Goal: Task Accomplishment & Management: Complete application form

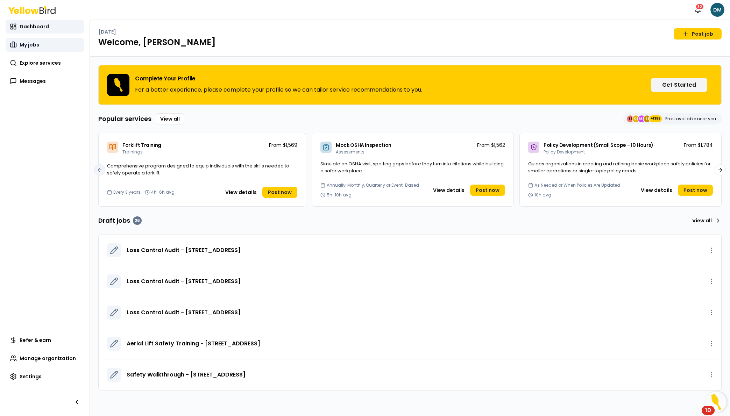
click at [44, 49] on link "My jobs" at bounding box center [45, 45] width 78 height 14
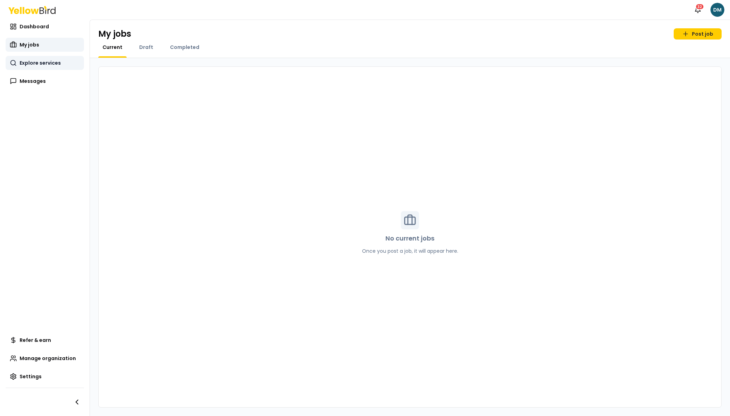
click at [39, 68] on link "Explore services" at bounding box center [45, 63] width 78 height 14
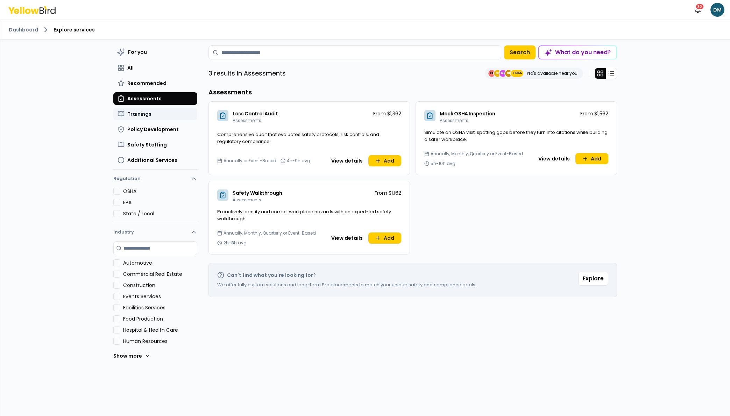
click at [150, 114] on span "Trainings" at bounding box center [139, 114] width 24 height 7
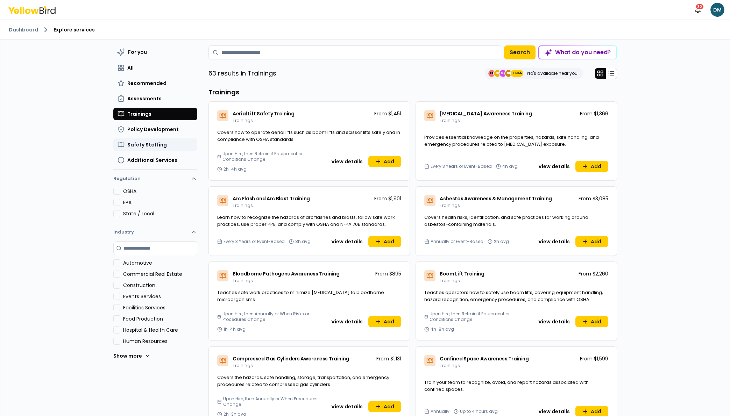
click at [159, 145] on span "Safety Staffing" at bounding box center [147, 144] width 40 height 7
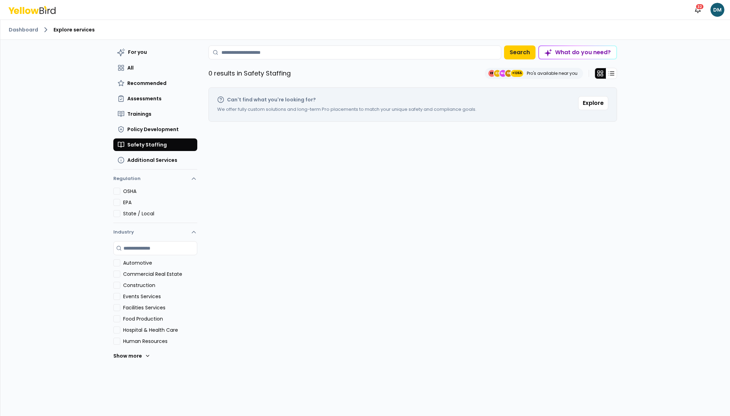
drag, startPoint x: 407, startPoint y: 111, endPoint x: 451, endPoint y: 114, distance: 44.6
click at [427, 111] on p "We offer fully custom solutions and long-term Pro placements to match your uniq…" at bounding box center [346, 109] width 259 height 7
click at [451, 114] on div "Can't find what you're looking for? We offer fully custom solutions and long-te…" at bounding box center [413, 104] width 409 height 34
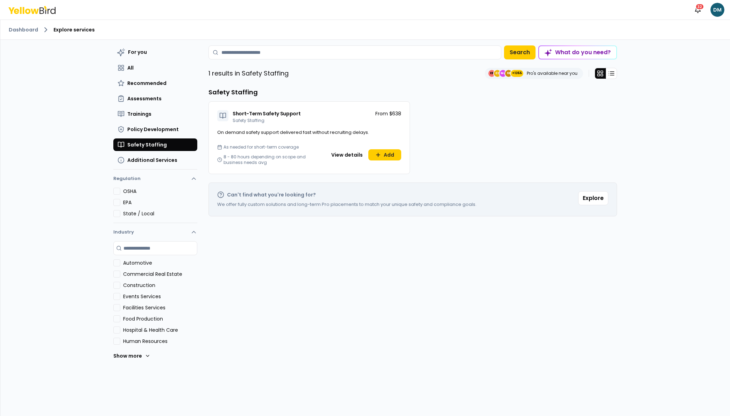
click at [589, 160] on div "Short-Term Safety Support Safety Staffing From $638 On demand safety support de…" at bounding box center [413, 137] width 409 height 73
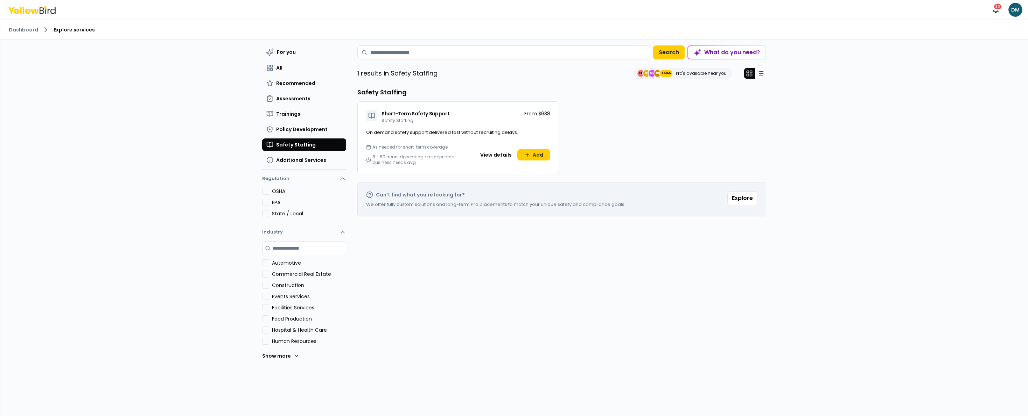
drag, startPoint x: 674, startPoint y: 269, endPoint x: 528, endPoint y: 171, distance: 175.2
click at [674, 269] on div "For you All Recommended Assessments Trainings Policy Development Safety Staffin…" at bounding box center [561, 235] width 409 height 380
click at [730, 342] on div "For you All Recommended Assessments Trainings Policy Development Safety Staffin…" at bounding box center [561, 235] width 409 height 380
click at [546, 160] on button "Add" at bounding box center [533, 154] width 33 height 11
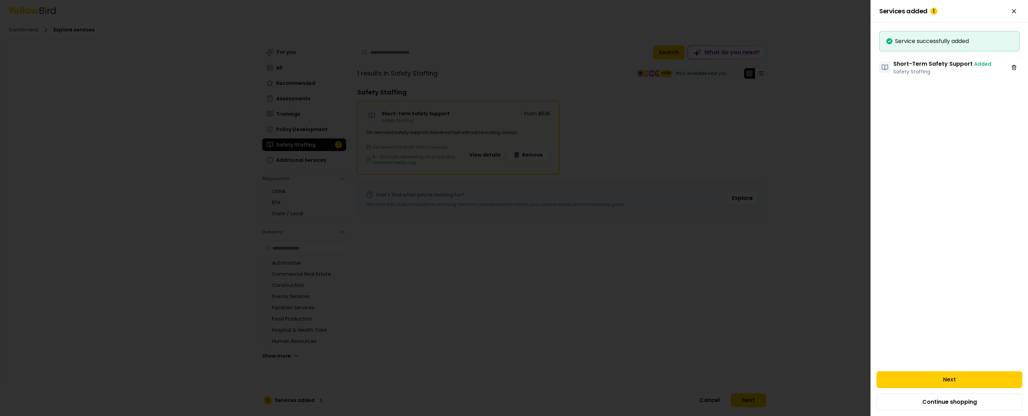
drag, startPoint x: 948, startPoint y: 375, endPoint x: 946, endPoint y: 364, distance: 11.7
click at [730, 375] on button "Next" at bounding box center [949, 380] width 146 height 17
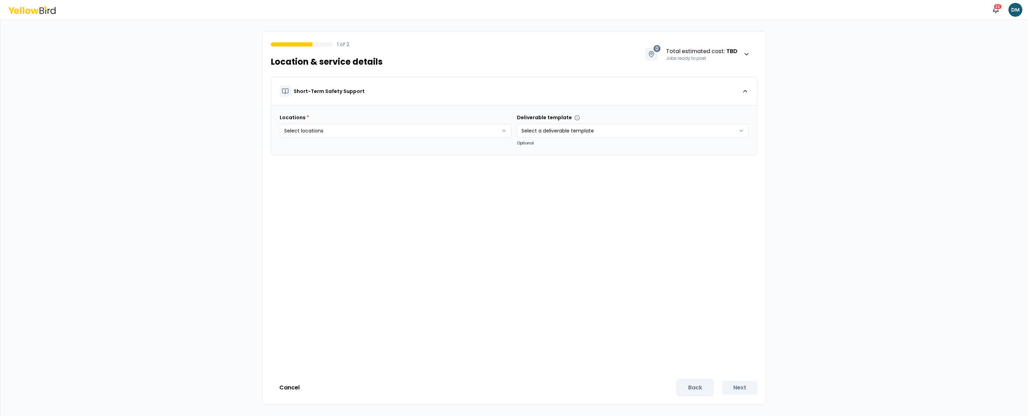
click at [318, 132] on html "Notifications 32 DM 1 of 2 Location & service details 0 Total estimated cost : …" at bounding box center [514, 208] width 1028 height 416
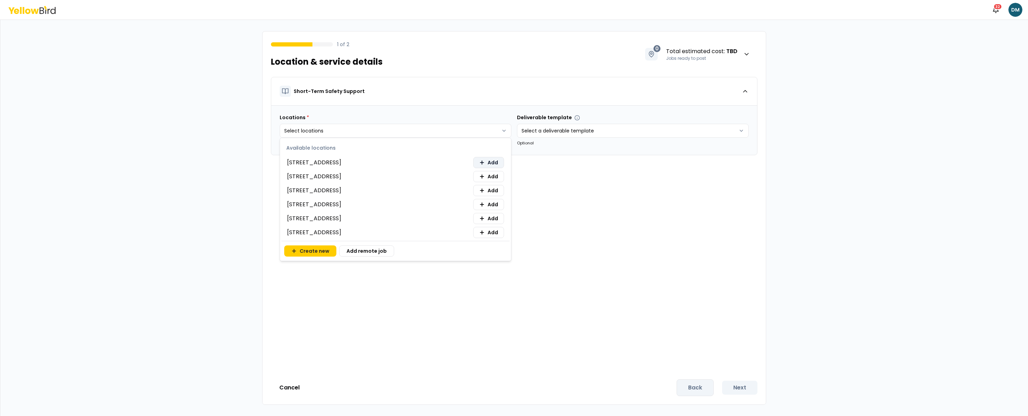
click at [486, 163] on button "Add" at bounding box center [488, 162] width 31 height 11
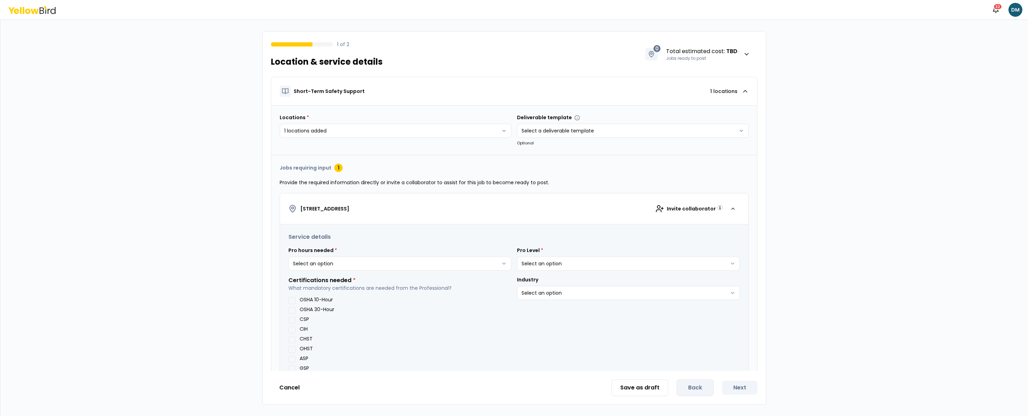
click at [327, 266] on html "**********" at bounding box center [514, 208] width 1028 height 416
click at [323, 262] on html "**********" at bounding box center [514, 208] width 1028 height 416
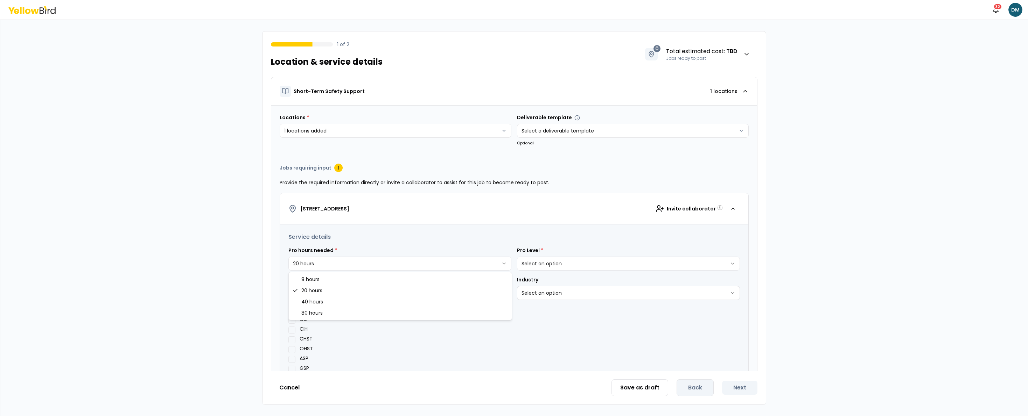
select select "**"
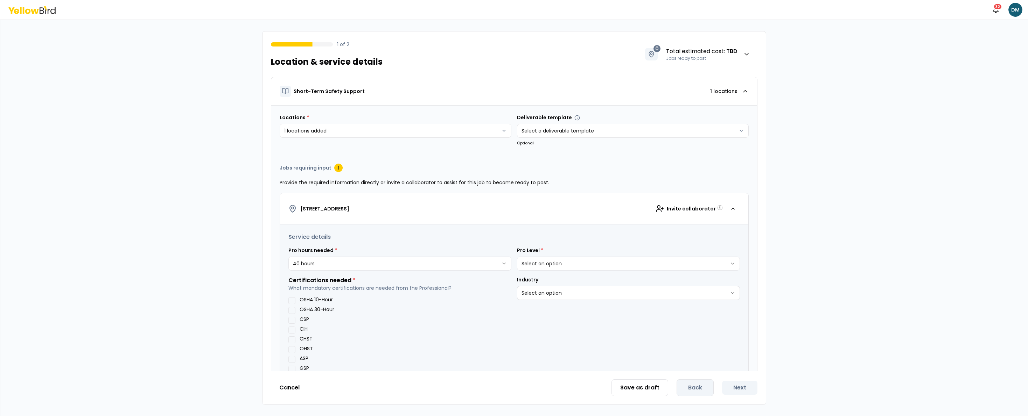
click at [325, 265] on html "**********" at bounding box center [514, 208] width 1028 height 416
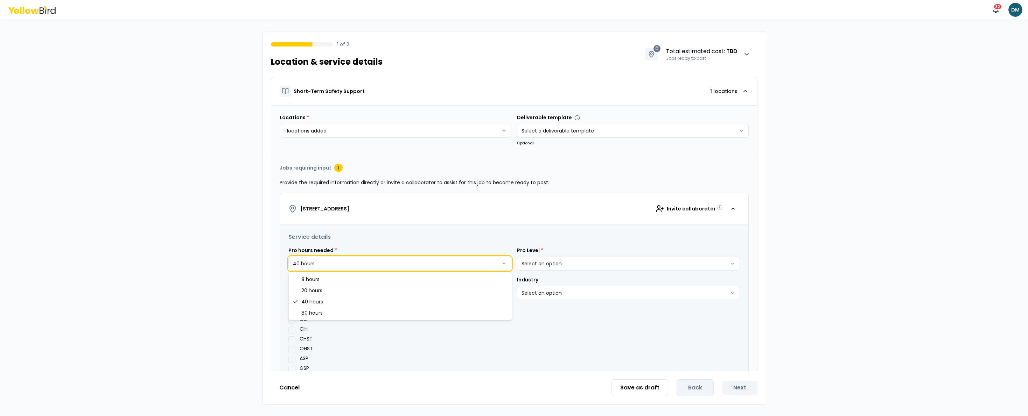
click at [331, 264] on html "**********" at bounding box center [514, 208] width 1028 height 416
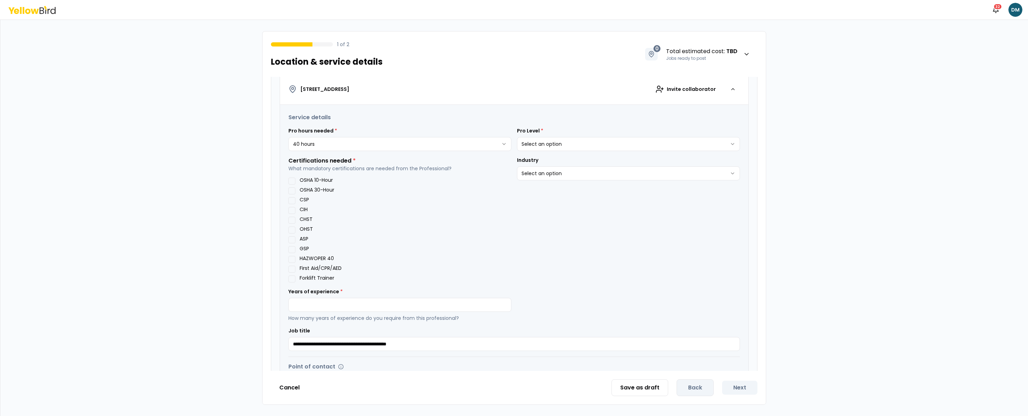
scroll to position [130, 0]
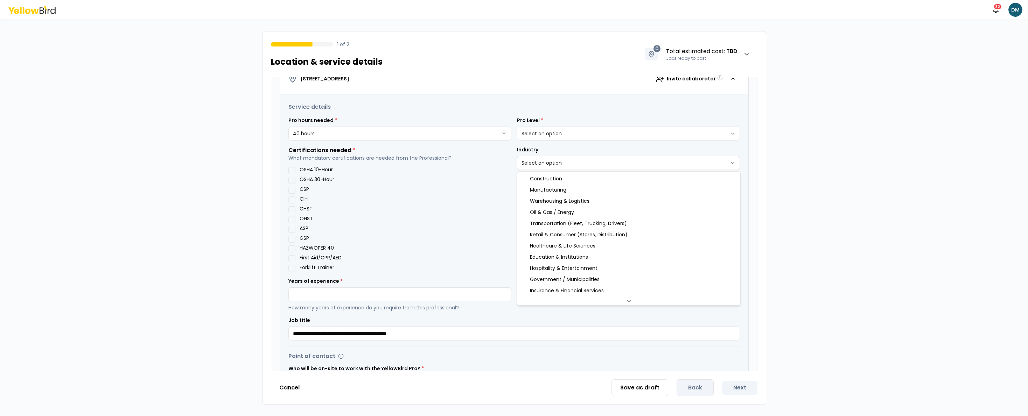
click at [571, 162] on html "**********" at bounding box center [514, 208] width 1028 height 416
select select "*"
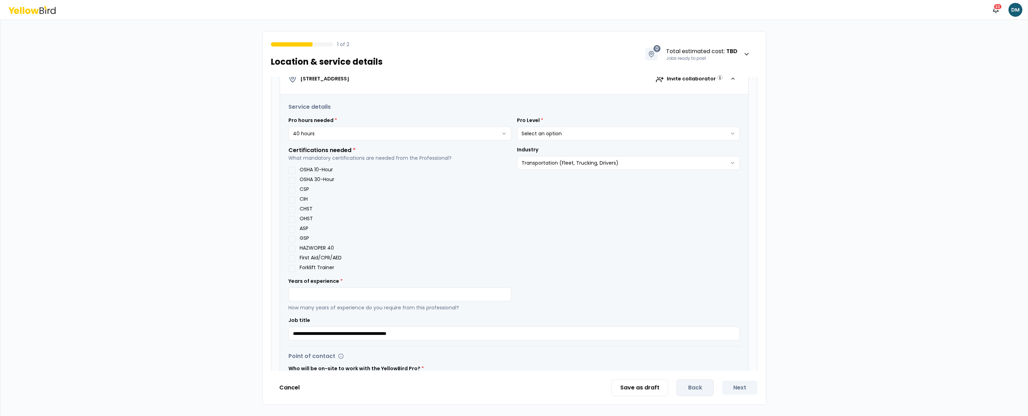
click at [566, 131] on html "**********" at bounding box center [514, 208] width 1028 height 416
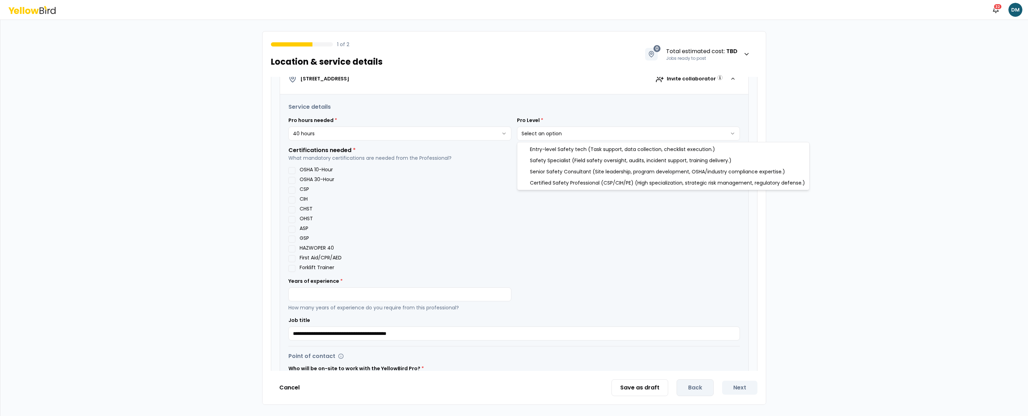
select select "*"
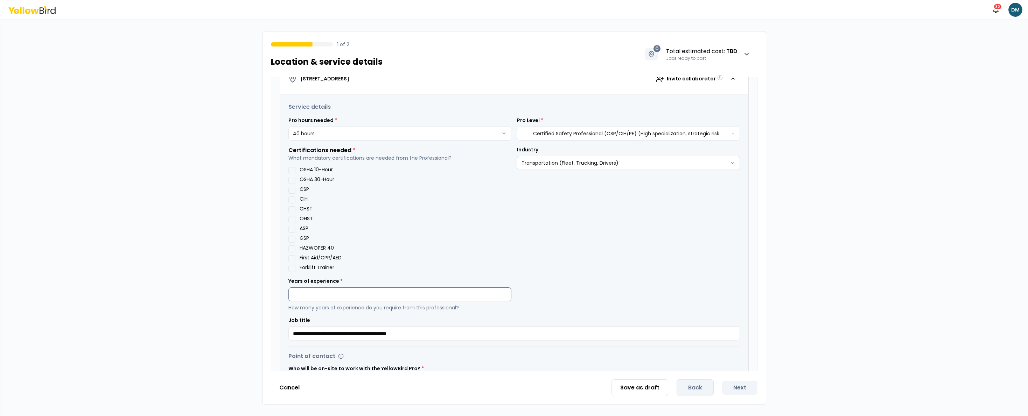
click at [370, 293] on input "number" at bounding box center [399, 295] width 223 height 14
type input "**"
click at [461, 246] on div "HAZWOPER 40" at bounding box center [399, 249] width 223 height 7
click at [293, 180] on button "OSHA 30-Hour" at bounding box center [291, 180] width 7 height 7
click at [541, 250] on div "**********" at bounding box center [628, 209] width 223 height 126
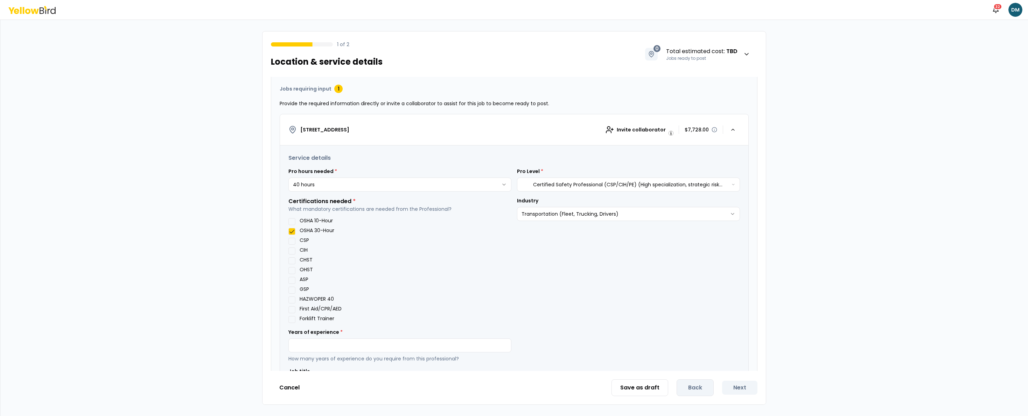
scroll to position [75, 0]
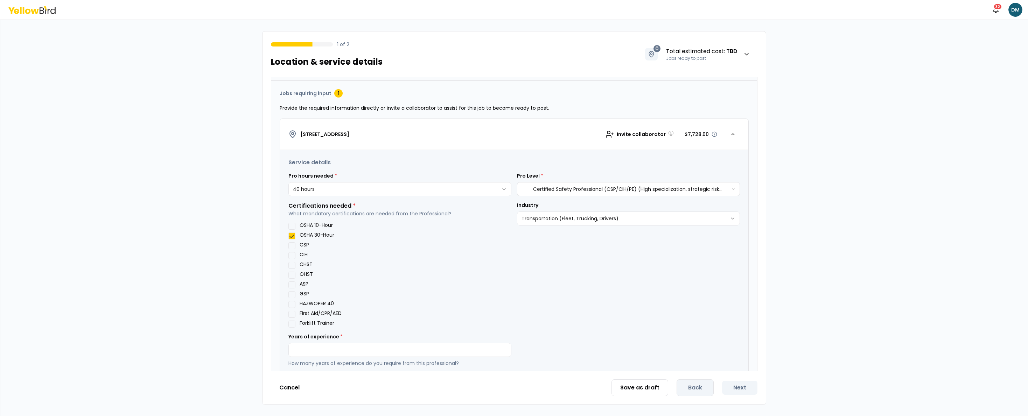
drag, startPoint x: 406, startPoint y: 236, endPoint x: 576, endPoint y: 187, distance: 177.1
click at [552, 185] on html "**********" at bounding box center [514, 208] width 1028 height 416
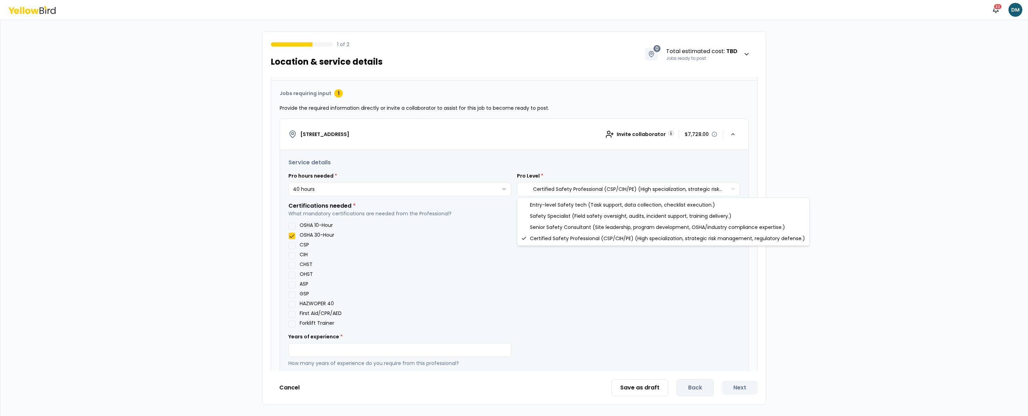
select select "*"
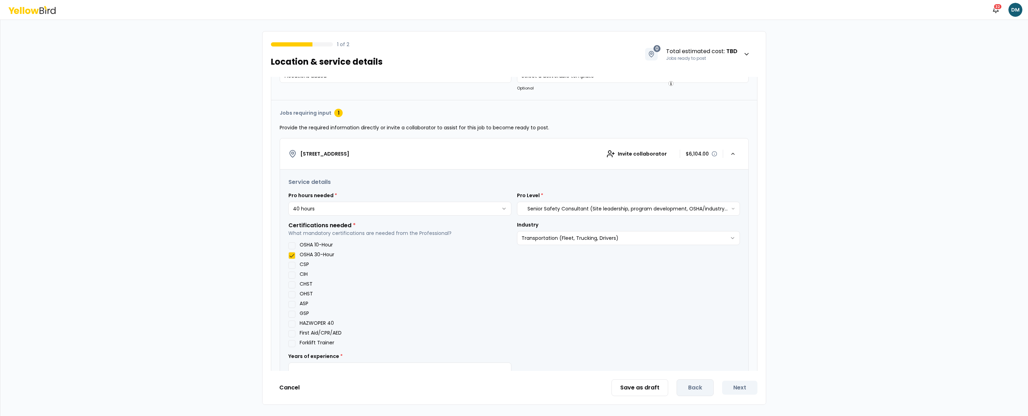
scroll to position [0, 0]
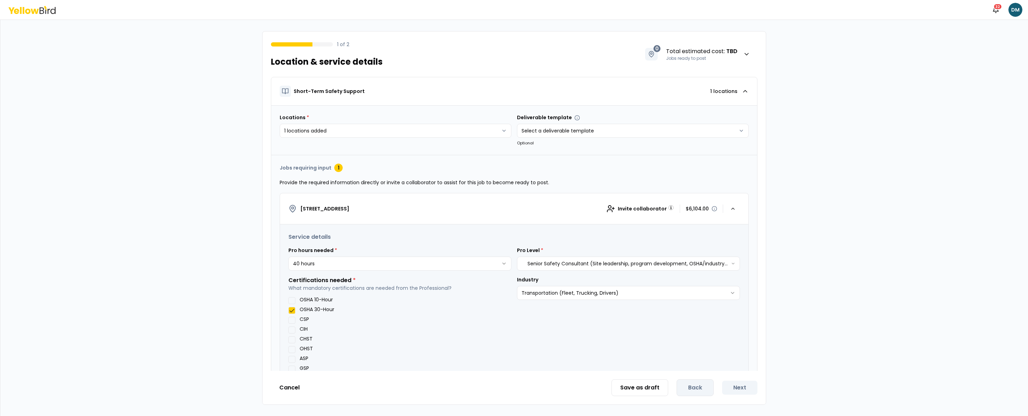
click at [699, 389] on div "Save as draft Back Next" at bounding box center [684, 388] width 146 height 17
click at [20, 11] on icon at bounding box center [31, 10] width 47 height 8
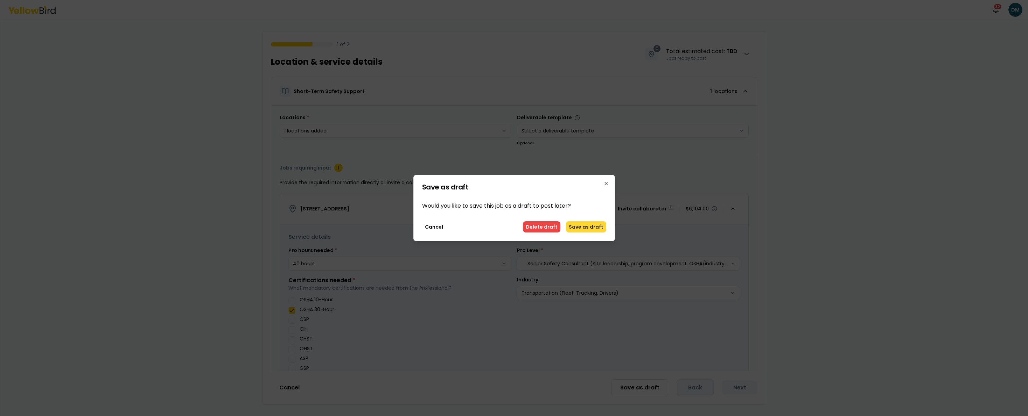
click at [587, 223] on button "Save as draft" at bounding box center [586, 227] width 40 height 11
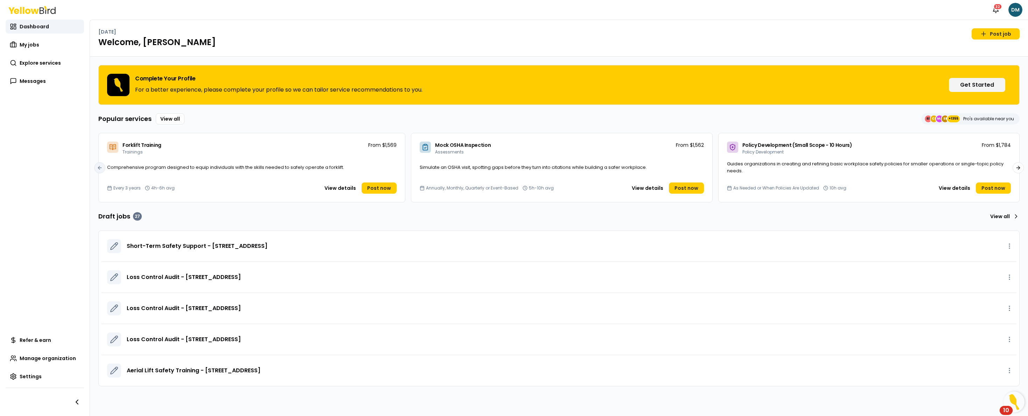
drag, startPoint x: 661, startPoint y: 67, endPoint x: 648, endPoint y: 62, distance: 14.0
click at [648, 62] on div "Complete Your Profile For a better experience, please complete your profile so …" at bounding box center [559, 237] width 938 height 360
drag, startPoint x: 579, startPoint y: 276, endPoint x: 540, endPoint y: 282, distance: 38.9
click at [540, 282] on div "Loss Control Audit - [STREET_ADDRESS]" at bounding box center [569, 278] width 884 height 14
click at [43, 43] on link "My jobs" at bounding box center [45, 45] width 78 height 14
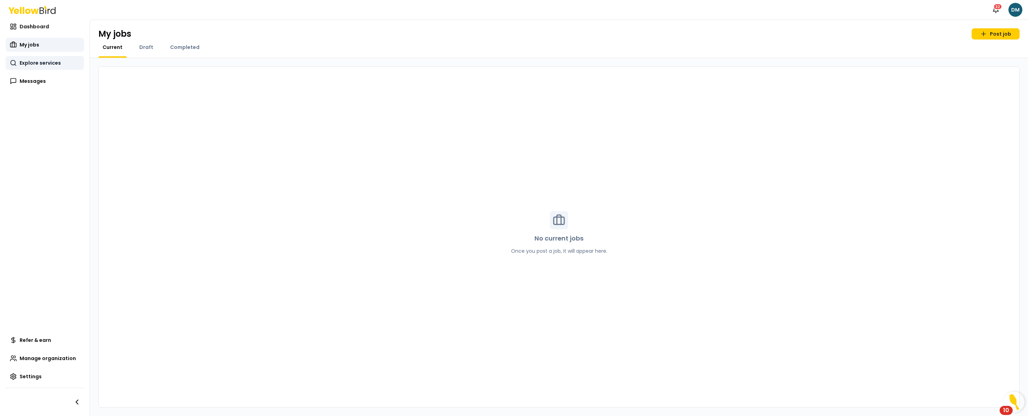
click at [45, 59] on span "Explore services" at bounding box center [40, 62] width 41 height 7
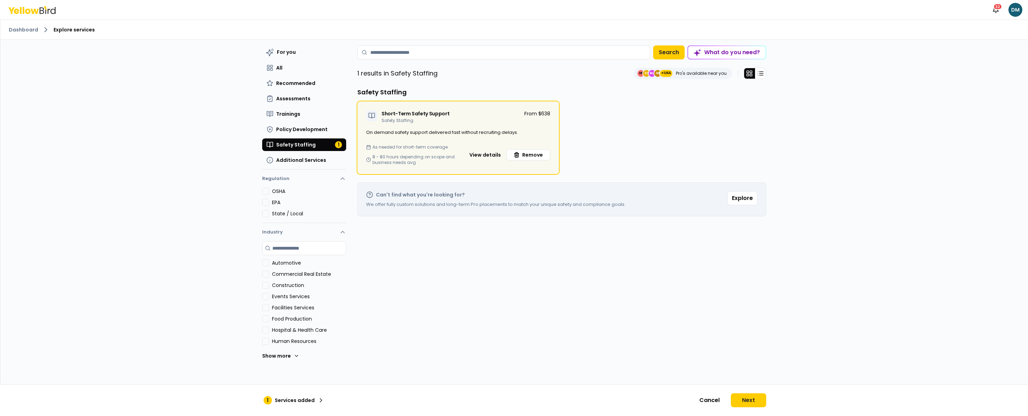
click at [610, 145] on div "Short-Term Safety Support Safety Staffing From $638 On demand safety support de…" at bounding box center [561, 137] width 409 height 73
drag, startPoint x: 498, startPoint y: 128, endPoint x: 506, endPoint y: 152, distance: 25.8
click at [498, 128] on div "Short-Term Safety Support Safety Staffing From $638" at bounding box center [458, 115] width 201 height 27
click at [493, 156] on button "View details" at bounding box center [485, 154] width 40 height 11
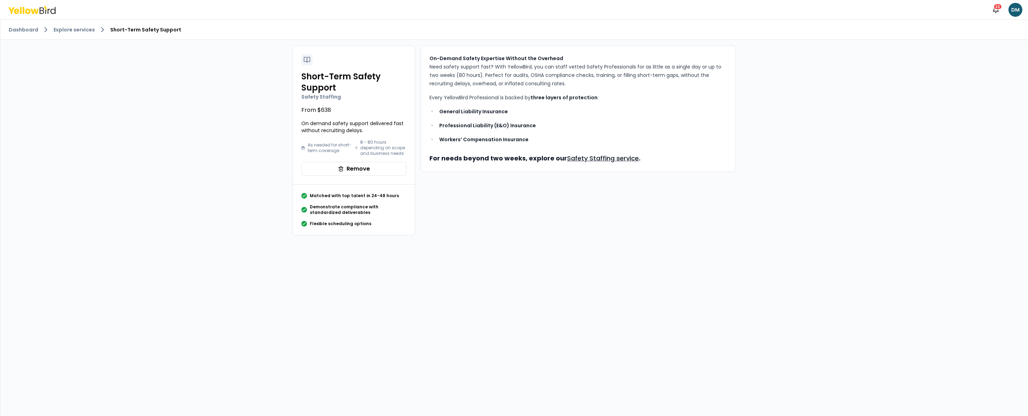
click at [591, 83] on p "On-Demand Safety Expertise Without the Overhead Need safety support fast? With …" at bounding box center [577, 71] width 297 height 34
click at [617, 114] on p "General Liability Insurance" at bounding box center [583, 111] width 288 height 8
click at [79, 28] on link "Explore services" at bounding box center [74, 29] width 41 height 7
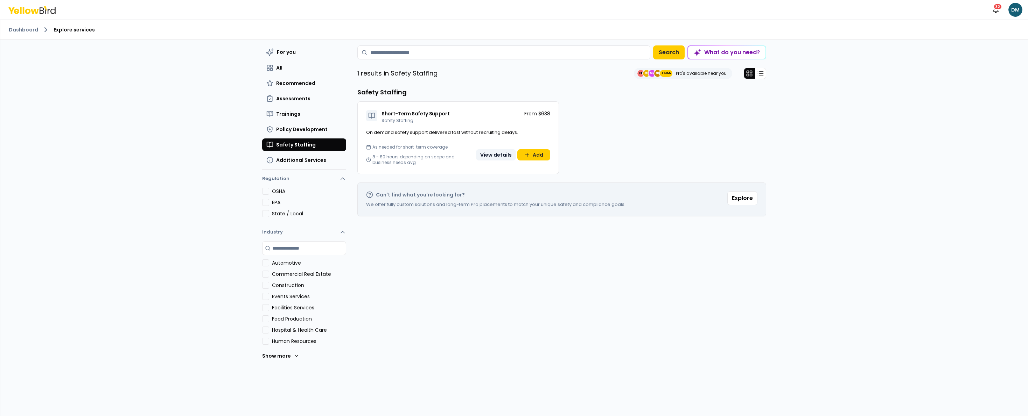
click at [505, 154] on button "View details" at bounding box center [496, 154] width 40 height 11
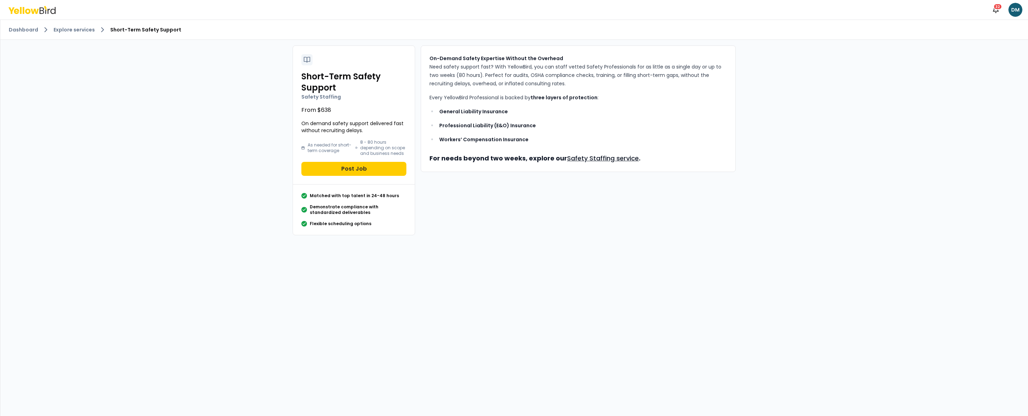
click at [592, 159] on link "Safety Staffing service" at bounding box center [603, 158] width 72 height 9
